Goal: Task Accomplishment & Management: Manage account settings

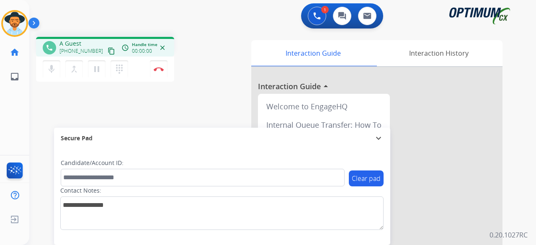
click at [108, 50] on mat-icon "content_copy" at bounding box center [112, 51] width 8 height 8
click at [159, 73] on button "Disconnect" at bounding box center [159, 69] width 18 height 18
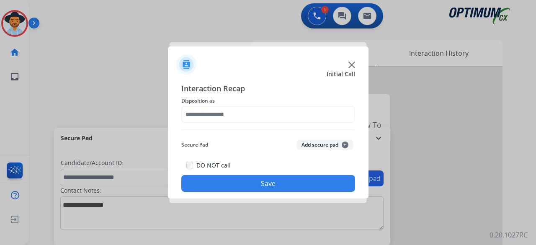
click at [351, 62] on img at bounding box center [352, 65] width 7 height 7
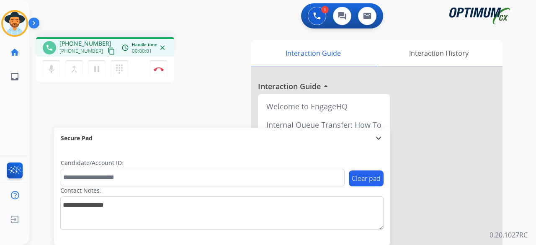
click at [108, 53] on mat-icon "content_copy" at bounding box center [112, 51] width 8 height 8
click at [54, 74] on mat-icon "mic" at bounding box center [52, 69] width 10 height 10
click at [99, 67] on mat-icon "pause" at bounding box center [97, 69] width 10 height 10
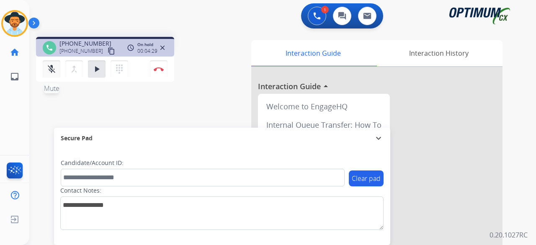
click at [57, 62] on button "mic_off Mute" at bounding box center [52, 69] width 18 height 18
click at [95, 73] on mat-icon "play_arrow" at bounding box center [97, 69] width 10 height 10
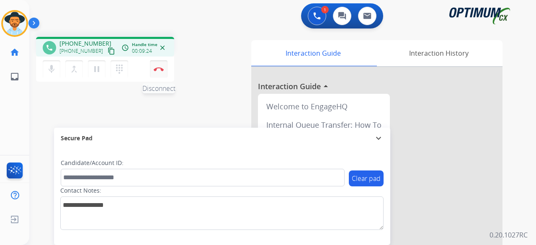
click at [162, 67] on img at bounding box center [159, 69] width 10 height 4
click at [159, 69] on img at bounding box center [159, 69] width 10 height 4
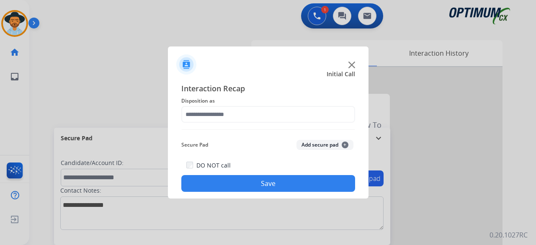
click at [351, 66] on img at bounding box center [352, 65] width 7 height 7
click at [352, 66] on img at bounding box center [352, 65] width 7 height 7
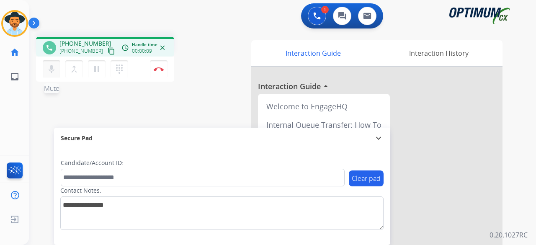
click at [58, 64] on button "mic Mute" at bounding box center [52, 69] width 18 height 18
click at [58, 64] on button "mic_off Mute" at bounding box center [52, 69] width 18 height 18
click at [58, 64] on button "mic Mute" at bounding box center [52, 69] width 18 height 18
click at [108, 50] on mat-icon "content_copy" at bounding box center [112, 51] width 8 height 8
click at [57, 69] on button "mic_off Mute" at bounding box center [52, 69] width 18 height 18
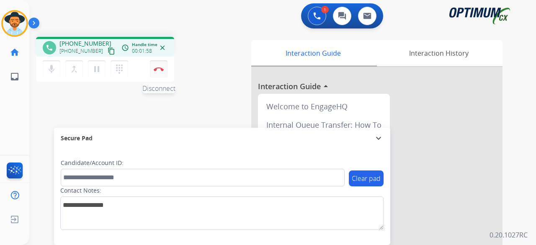
click at [159, 69] on img at bounding box center [159, 69] width 10 height 4
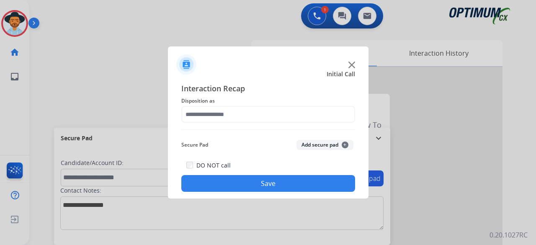
click at [351, 63] on img at bounding box center [352, 65] width 7 height 7
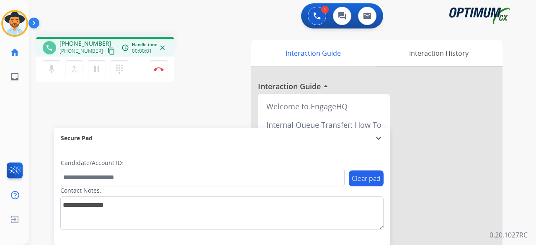
click at [108, 52] on mat-icon "content_copy" at bounding box center [112, 51] width 8 height 8
click at [52, 61] on button "mic Mute" at bounding box center [52, 69] width 18 height 18
click at [50, 73] on mat-icon "mic_off" at bounding box center [52, 69] width 10 height 10
click at [106, 19] on div "1 Voice Interactions 0 Chat Interactions 0 Email Interactions" at bounding box center [277, 16] width 477 height 27
click at [161, 70] on img at bounding box center [159, 69] width 10 height 4
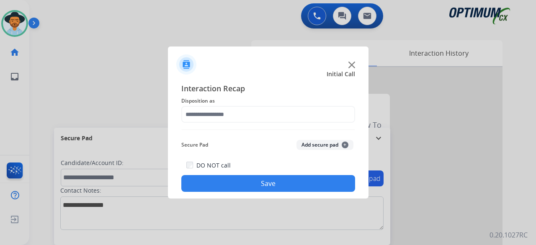
click at [350, 63] on img at bounding box center [352, 65] width 7 height 7
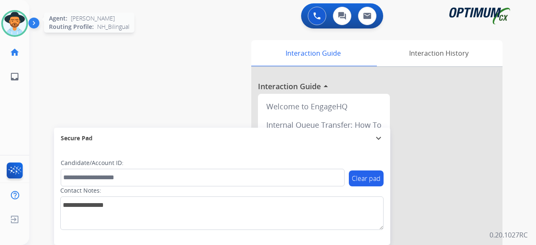
click at [18, 23] on img at bounding box center [14, 23] width 23 height 23
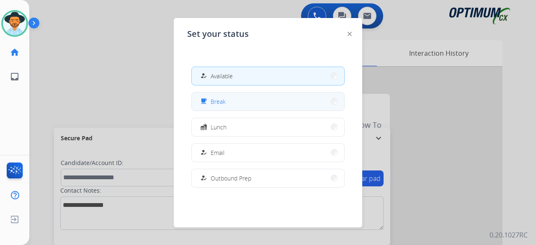
click at [236, 104] on button "free_breakfast Break" at bounding box center [268, 102] width 152 height 18
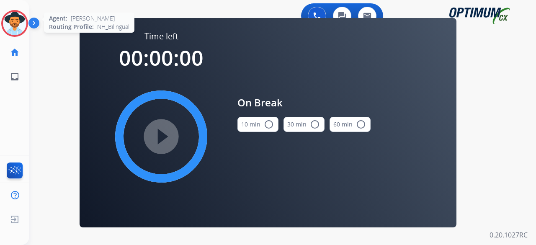
click at [23, 21] on img at bounding box center [14, 23] width 23 height 23
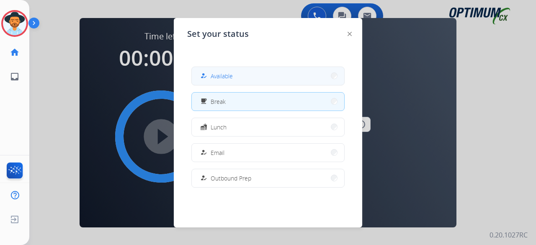
click at [278, 76] on button "how_to_reg Available" at bounding box center [268, 76] width 152 height 18
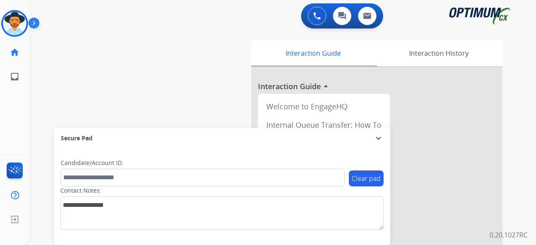
click at [162, 57] on div "swap_horiz Break voice bridge close_fullscreen Connect 3-Way Call merge_type Se…" at bounding box center [272, 204] width 487 height 349
click at [17, 21] on img at bounding box center [14, 23] width 23 height 23
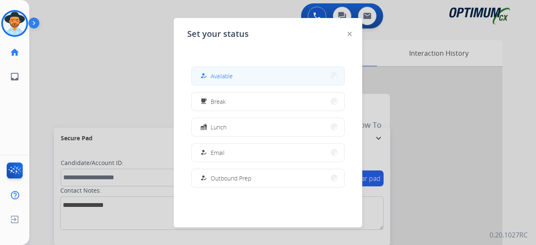
click at [236, 79] on button "how_to_reg Available" at bounding box center [268, 76] width 152 height 18
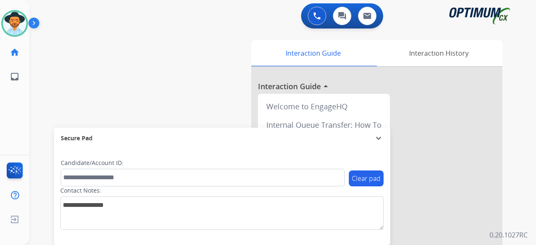
click at [179, 42] on div "swap_horiz Break voice bridge close_fullscreen Connect 3-Way Call merge_type Se…" at bounding box center [272, 204] width 487 height 349
click at [14, 24] on img at bounding box center [14, 23] width 23 height 23
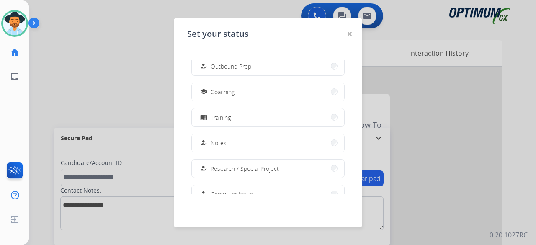
scroll to position [209, 0]
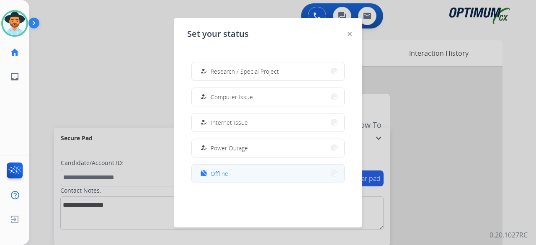
click at [242, 180] on button "work_off Offline" at bounding box center [268, 174] width 152 height 18
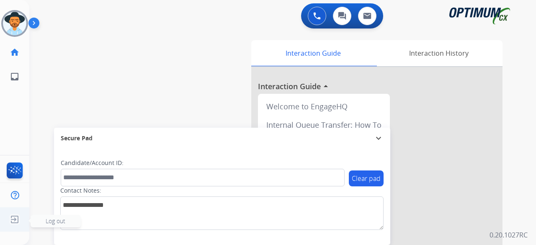
click at [14, 221] on img at bounding box center [14, 220] width 15 height 16
click at [50, 221] on span "Log out" at bounding box center [56, 221] width 20 height 8
